Goal: Transaction & Acquisition: Download file/media

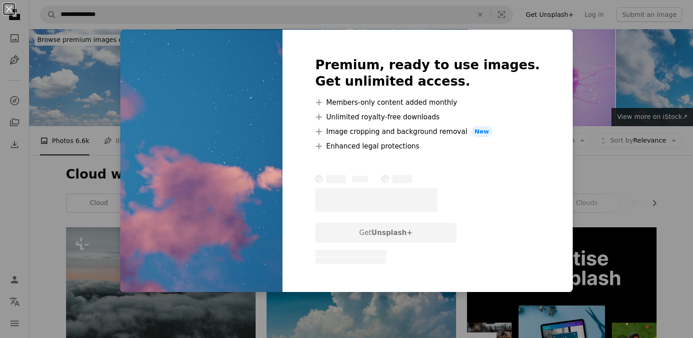
scroll to position [911, 0]
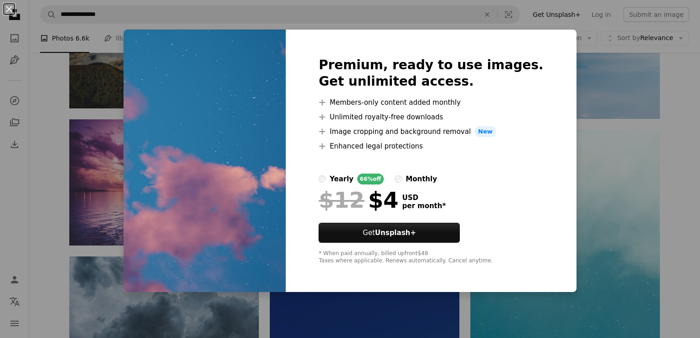
click at [597, 53] on div "An X shape Premium, ready to use images. Get unlimited access. A plus sign Memb…" at bounding box center [350, 169] width 700 height 338
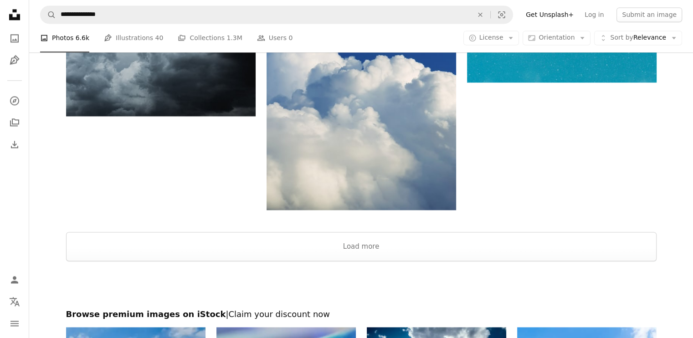
scroll to position [1412, 0]
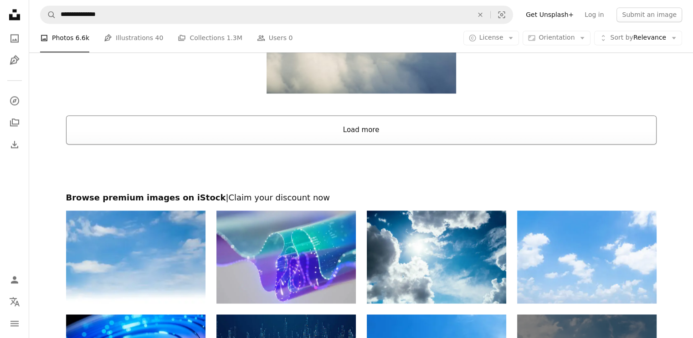
click at [393, 138] on button "Load more" at bounding box center [361, 129] width 590 height 29
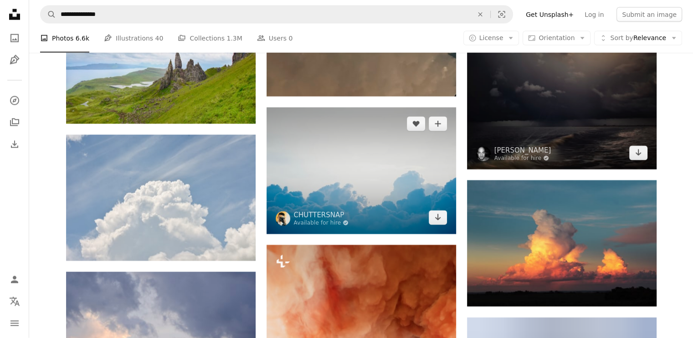
scroll to position [1913, 0]
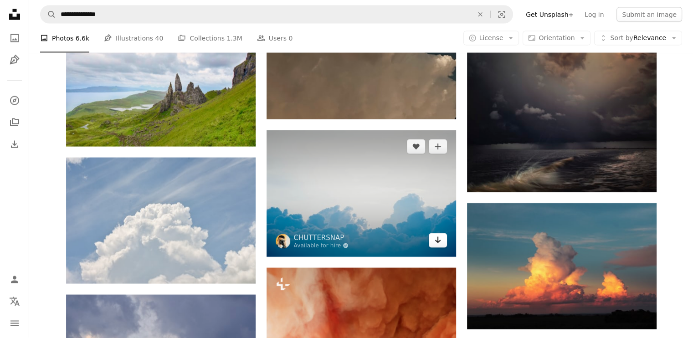
click at [441, 244] on link "Arrow pointing down" at bounding box center [438, 240] width 18 height 15
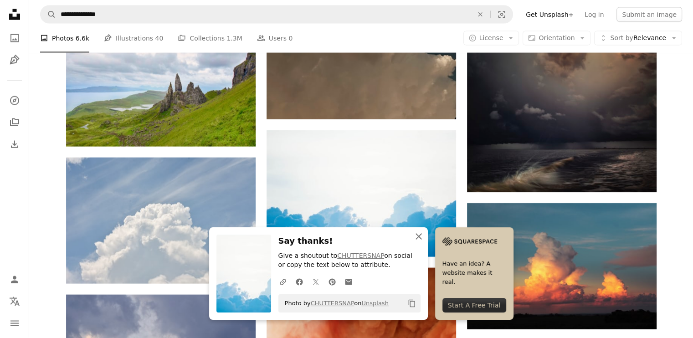
click at [418, 235] on icon "An X shape" at bounding box center [418, 236] width 11 height 11
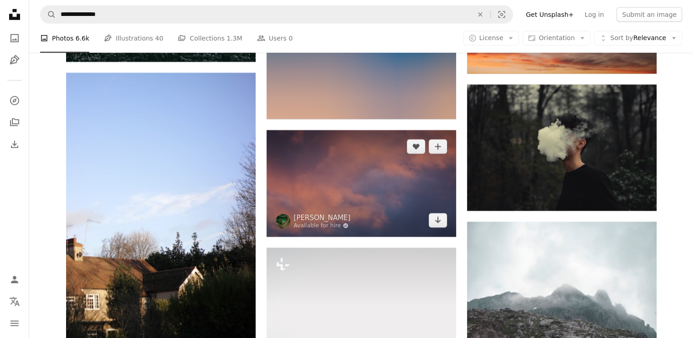
scroll to position [16532, 0]
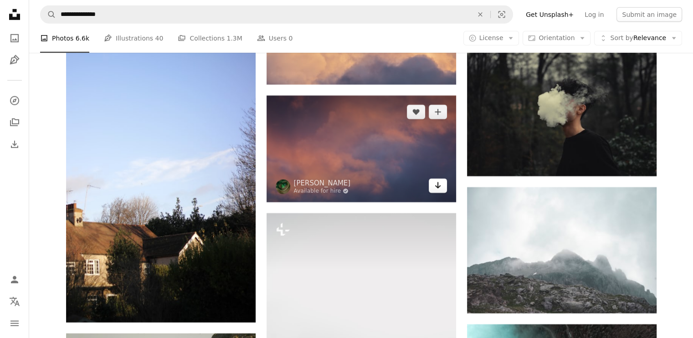
click at [433, 193] on link "Arrow pointing down" at bounding box center [438, 186] width 18 height 15
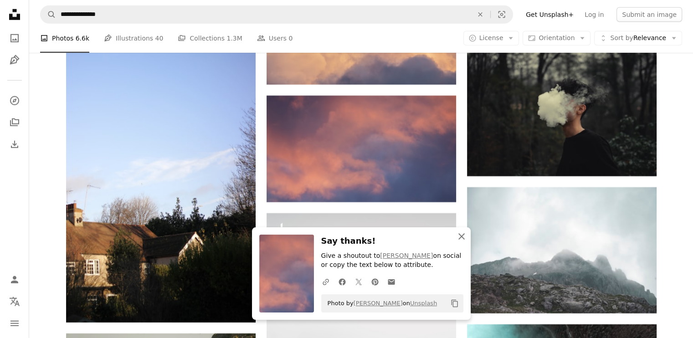
click at [461, 237] on icon "button" at bounding box center [461, 236] width 6 height 6
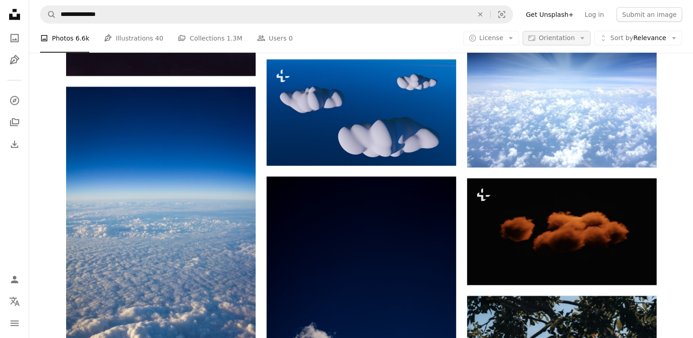
scroll to position [19674, 0]
